Goal: Information Seeking & Learning: Understand process/instructions

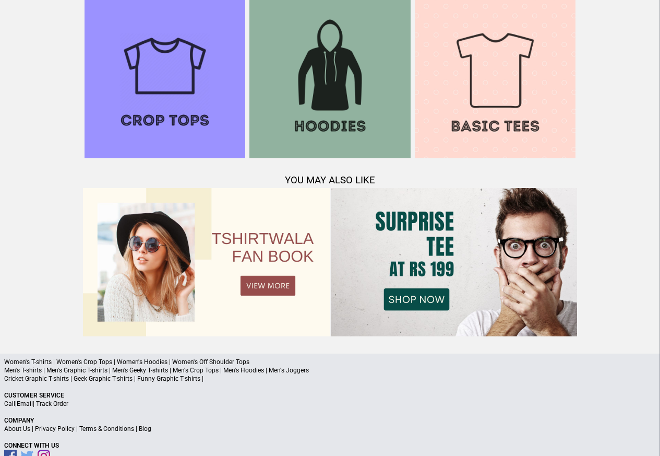
scroll to position [1007, 0]
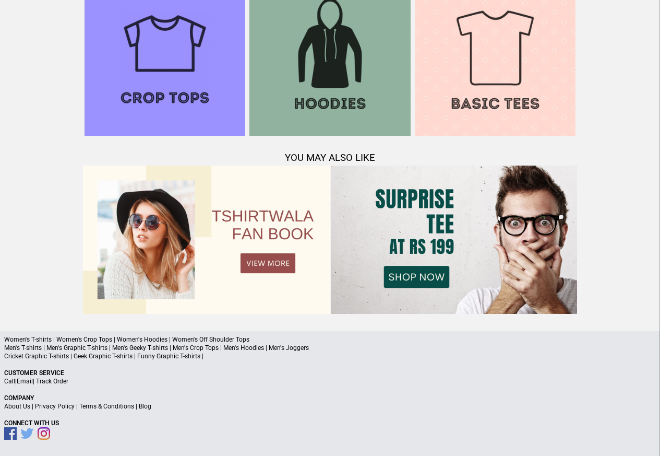
click at [99, 405] on link "Terms & Conditions" at bounding box center [106, 405] width 55 height 7
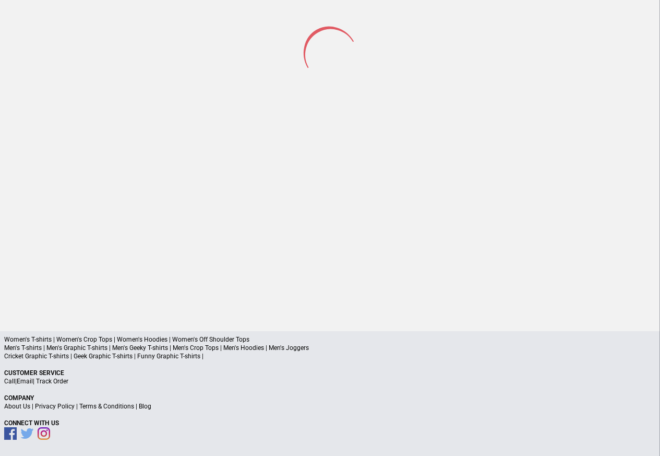
scroll to position [49, 0]
